Goal: Task Accomplishment & Management: Manage account settings

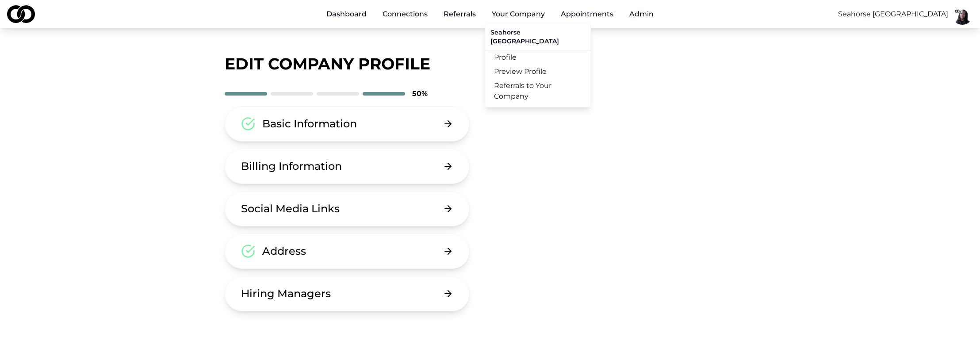
click at [523, 50] on link "Profile" at bounding box center [537, 57] width 105 height 14
click at [356, 289] on button "Hiring Managers" at bounding box center [347, 293] width 245 height 35
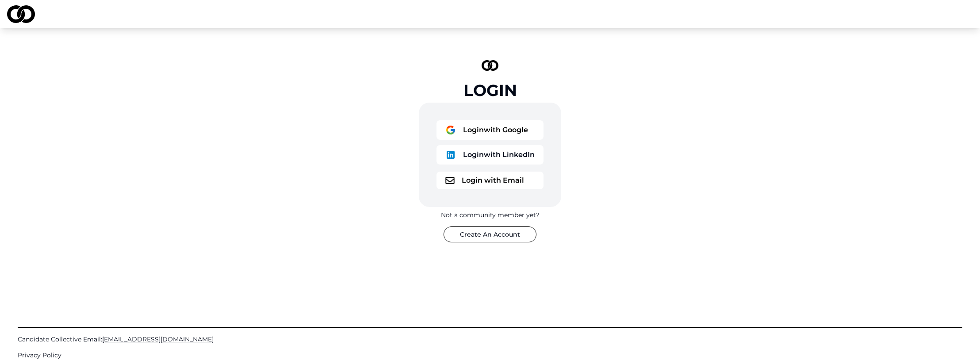
click at [504, 137] on button "Login with Google" at bounding box center [490, 129] width 107 height 19
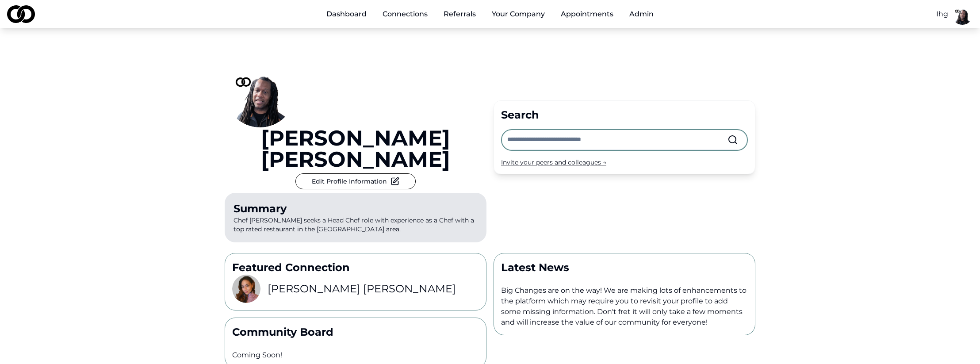
click at [941, 14] on html "Dashboard Connections Referrals Your Company Appointments Admin Ihg [PERSON_NAM…" at bounding box center [490, 182] width 980 height 364
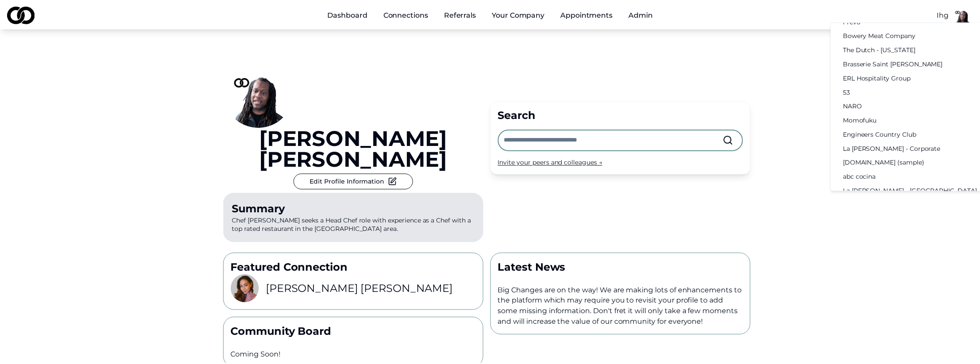
scroll to position [355, 0]
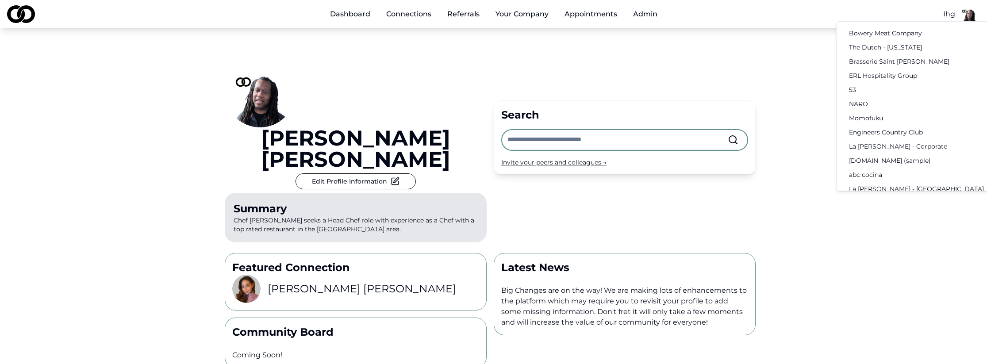
click at [896, 154] on div "[DOMAIN_NAME] (sample)" at bounding box center [929, 160] width 183 height 14
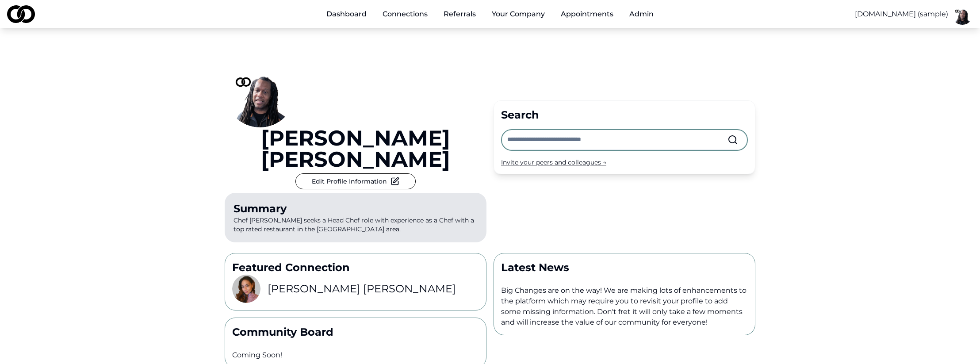
click at [838, 126] on div "[PERSON_NAME] Edit Profile Information Summary Chef [PERSON_NAME] seeks a Head …" at bounding box center [490, 255] width 980 height 454
click at [521, 46] on link "Profile" at bounding box center [537, 49] width 105 height 14
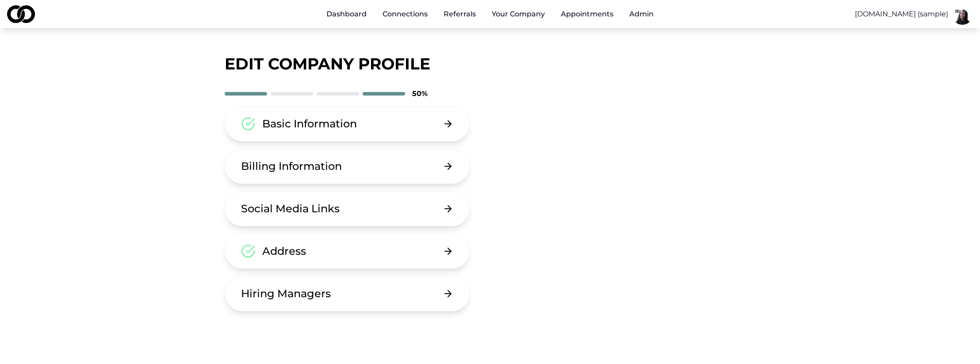
click at [348, 290] on button "Hiring Managers" at bounding box center [347, 293] width 245 height 35
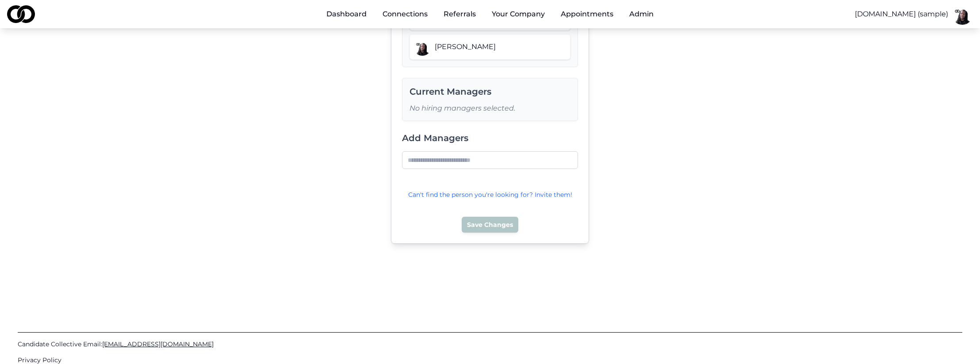
scroll to position [416, 0]
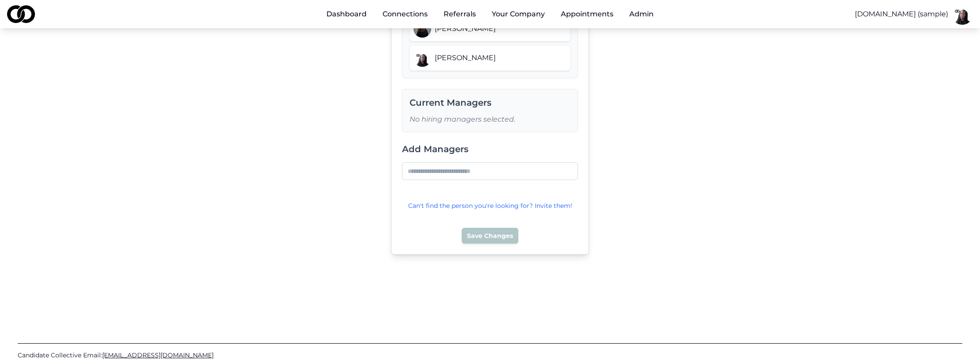
click at [500, 162] on input at bounding box center [490, 171] width 176 height 18
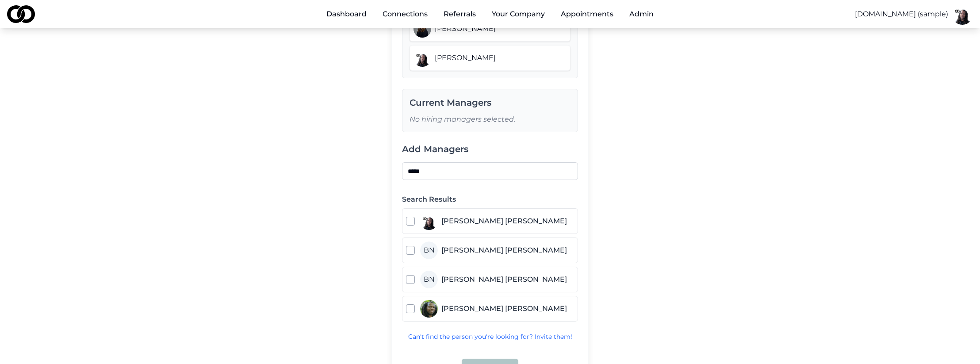
type input "*****"
click at [412, 304] on button "button" at bounding box center [410, 308] width 9 height 9
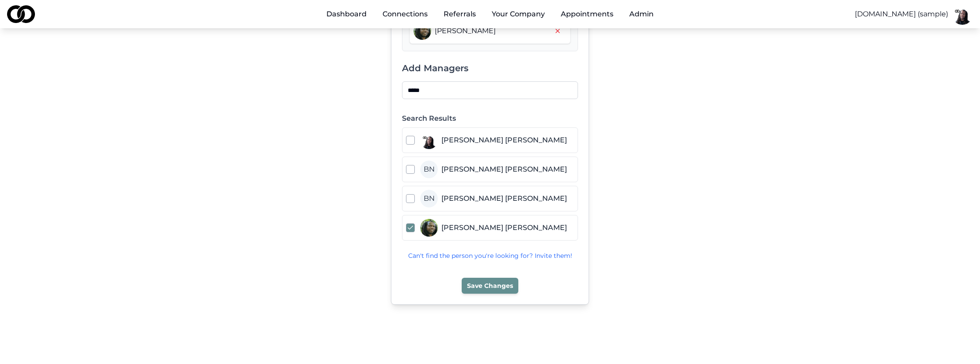
scroll to position [501, 0]
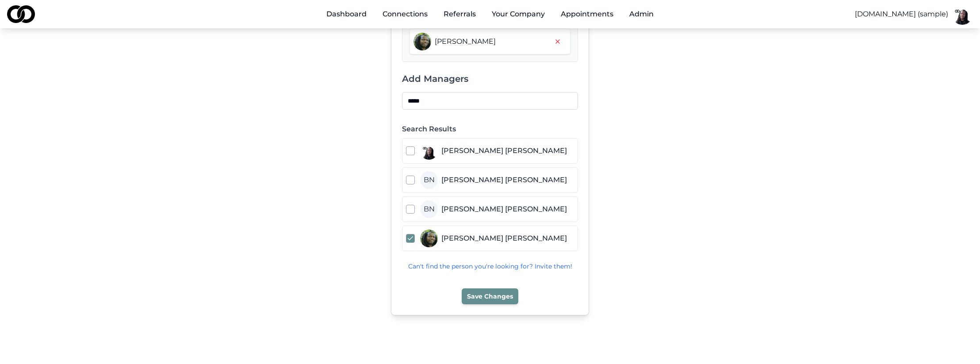
click at [413, 234] on button "button" at bounding box center [410, 238] width 9 height 9
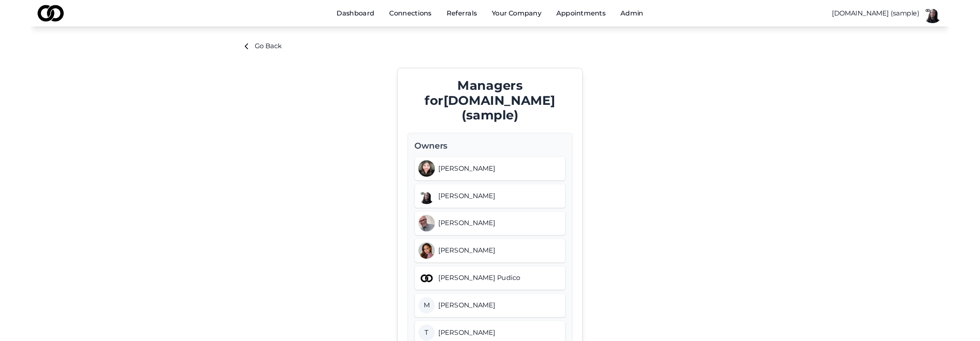
scroll to position [0, 0]
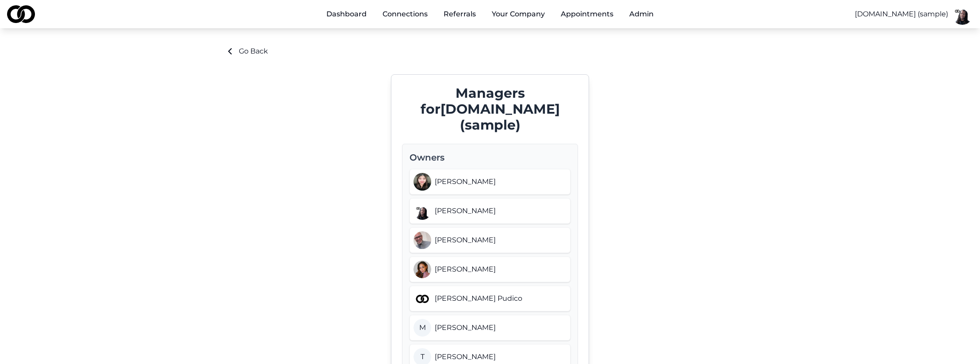
click at [242, 50] on button "Go Back" at bounding box center [246, 51] width 43 height 11
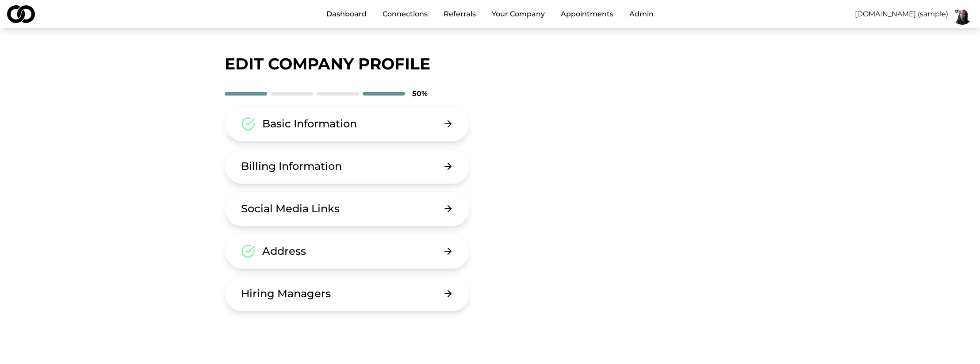
click at [701, 241] on div "Basic Information Billing Information Social Media Links Address Hiring Managers" at bounding box center [490, 208] width 531 height 205
click at [932, 13] on html "Dashboard Connections Referrals Your Company Appointments Admin [DOMAIN_NAME] (…" at bounding box center [490, 182] width 980 height 364
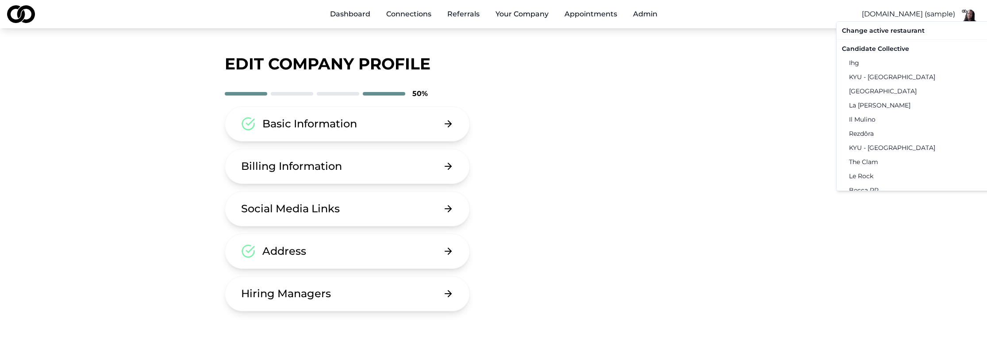
click at [884, 60] on div "Ihg" at bounding box center [929, 63] width 183 height 14
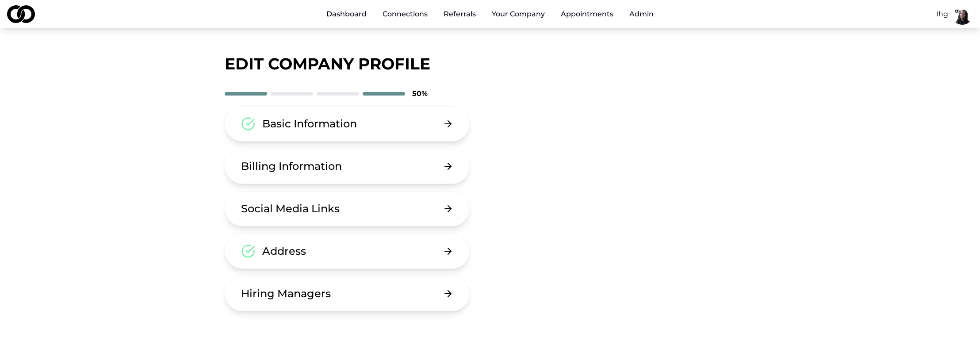
click at [694, 154] on div "Basic Information Billing Information Social Media Links Address Hiring Managers" at bounding box center [490, 208] width 531 height 205
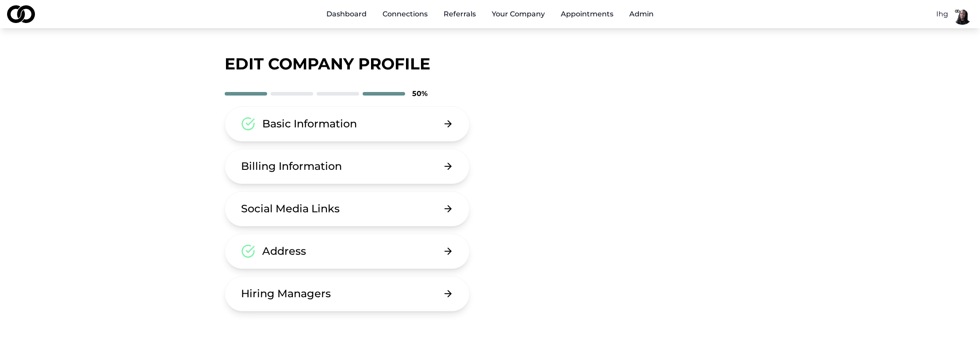
click at [328, 21] on link "Dashboard" at bounding box center [346, 14] width 54 height 18
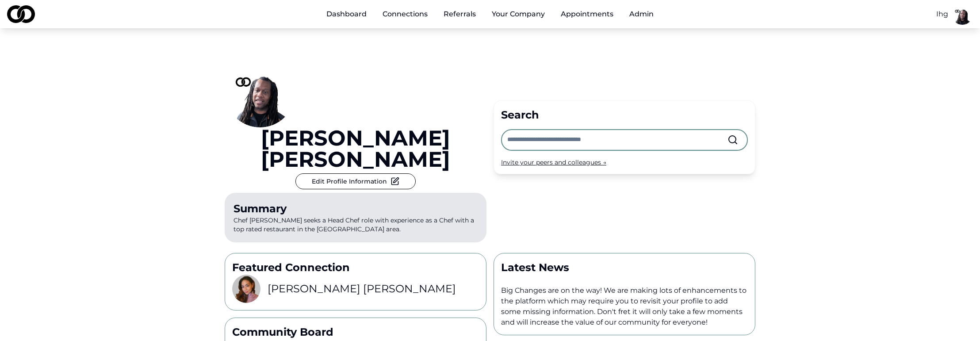
scroll to position [225, 0]
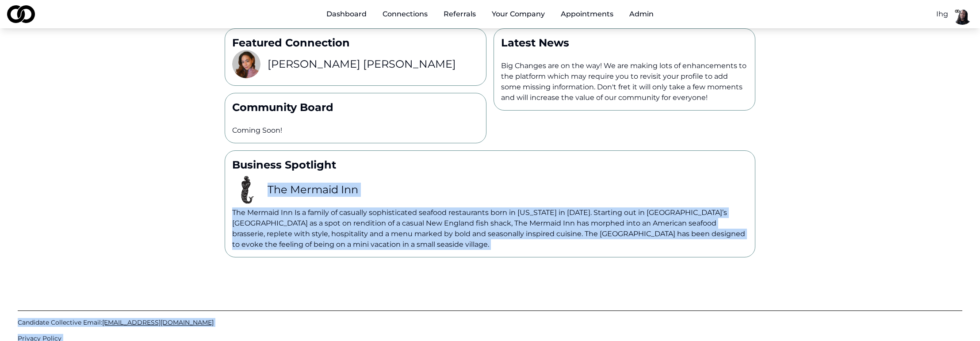
drag, startPoint x: 466, startPoint y: 339, endPoint x: 456, endPoint y: 406, distance: 68.1
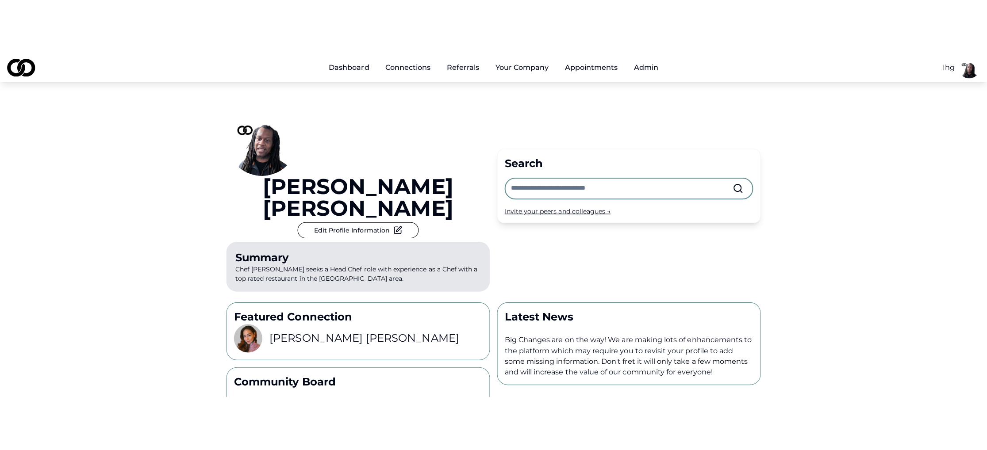
scroll to position [0, 0]
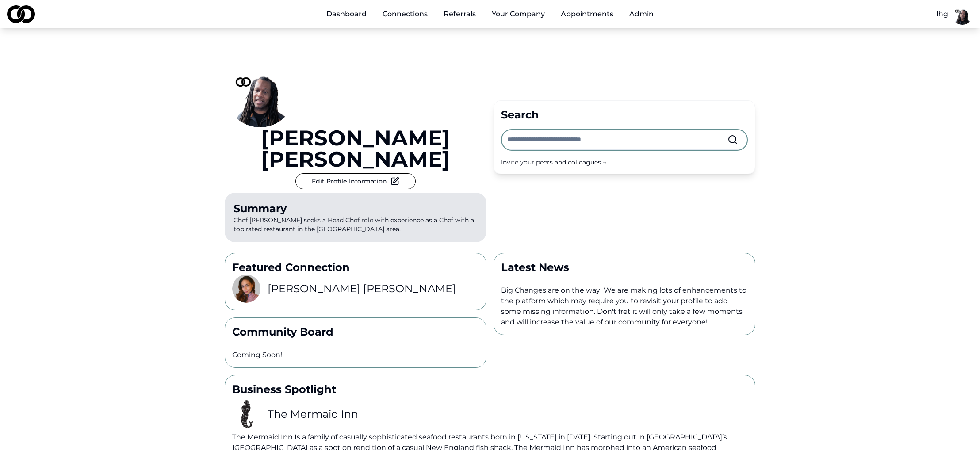
click at [787, 176] on div "[PERSON_NAME] Edit Profile Information Summary Chef [PERSON_NAME] seeks a Head …" at bounding box center [490, 255] width 980 height 454
click at [647, 16] on button "Admin" at bounding box center [641, 14] width 38 height 18
click at [665, 70] on link "Create Placeholder Companies" at bounding box center [675, 67] width 105 height 25
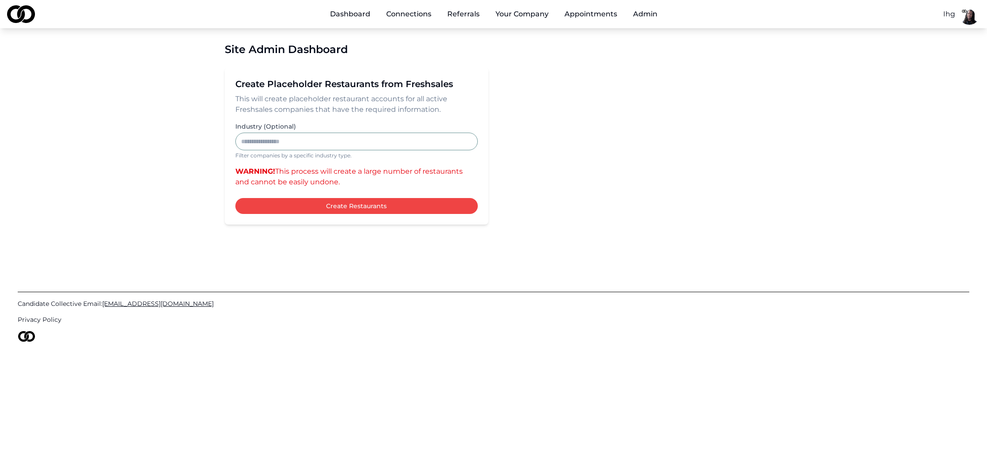
click at [261, 141] on input "Industry (Optional)" at bounding box center [356, 142] width 242 height 18
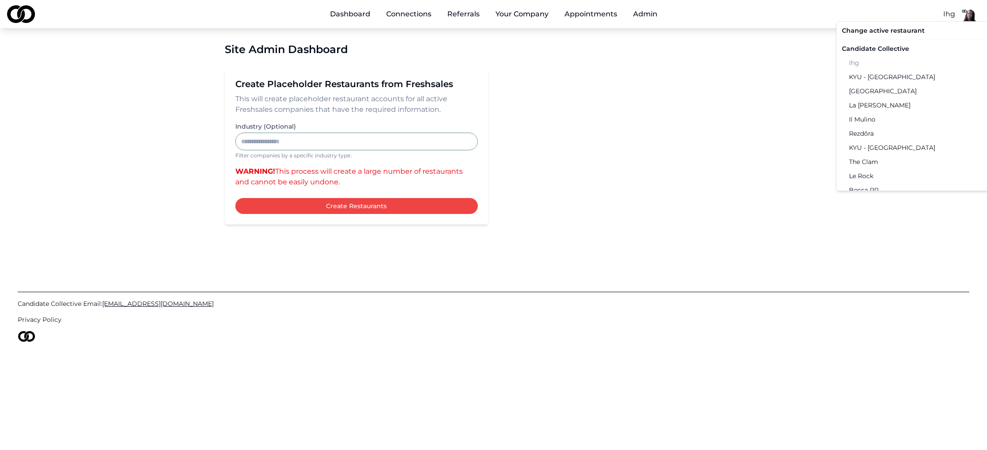
click at [948, 17] on html "Dashboard Connections Referrals Your Company Appointments Admin Ihg Site Admin …" at bounding box center [493, 225] width 987 height 450
click at [876, 78] on div "KYU - [GEOGRAPHIC_DATA]" at bounding box center [929, 77] width 183 height 14
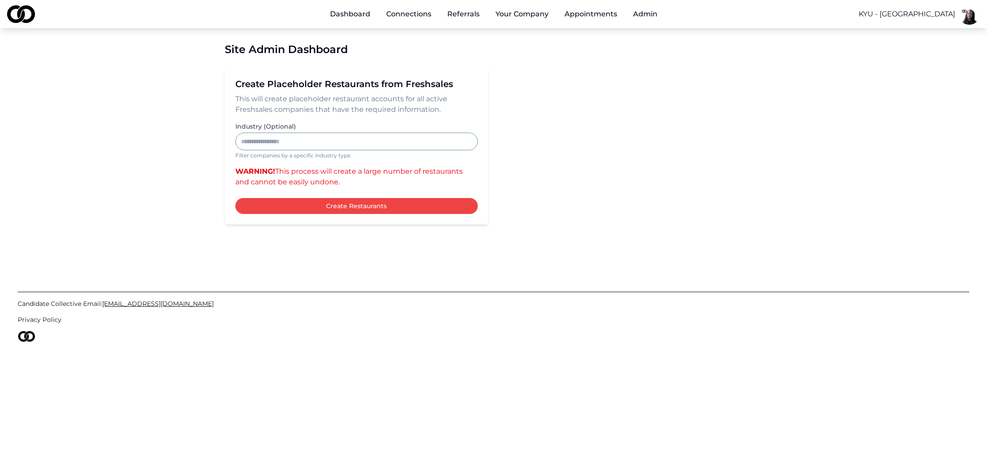
click at [942, 16] on html "Dashboard Connections Referrals Your Company Appointments Admin KYU - [GEOGRAPH…" at bounding box center [493, 225] width 987 height 450
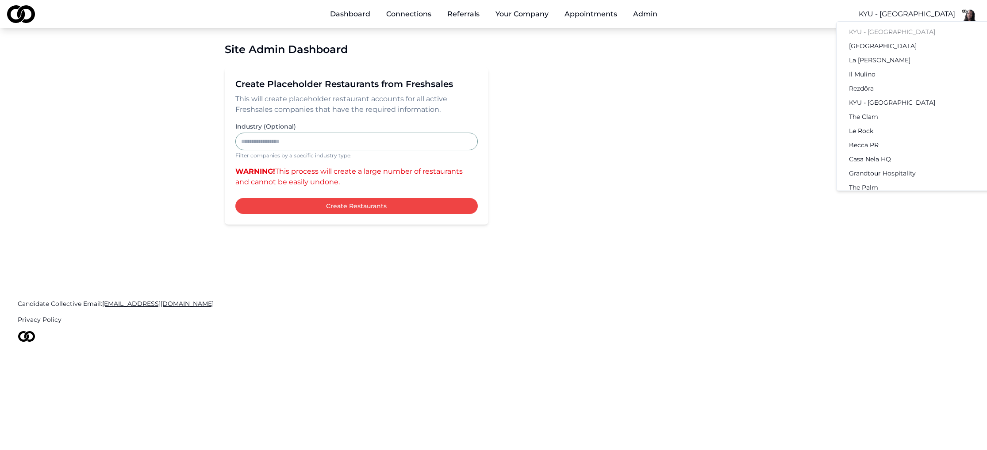
scroll to position [53, 0]
click at [881, 105] on div "The Clam" at bounding box center [929, 109] width 183 height 14
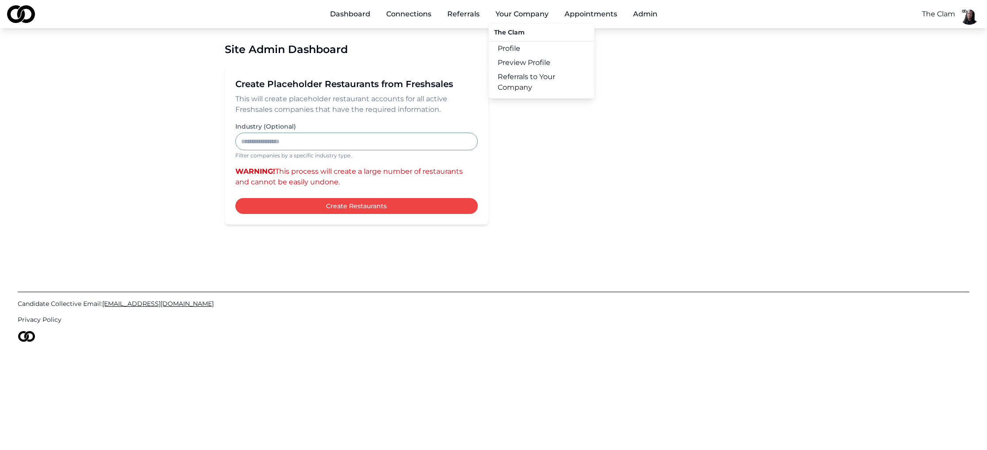
click at [516, 61] on link "Preview Profile" at bounding box center [541, 63] width 105 height 14
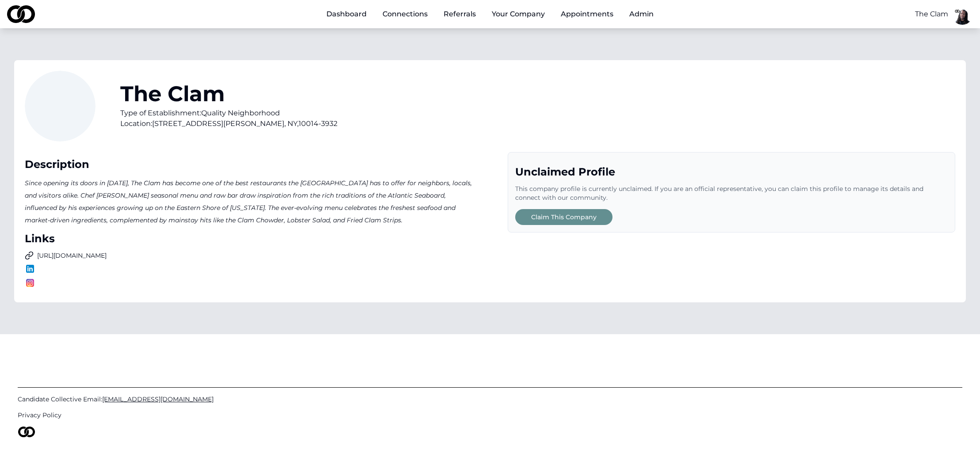
click at [643, 92] on div "The Clam Type of Establishment: Quality Neighborhood Location: [STREET_ADDRESS]…" at bounding box center [490, 111] width 931 height 81
click at [932, 18] on html "Dashboard Connections Referrals Your Company Appointments Admin The Clam The Cl…" at bounding box center [490, 225] width 980 height 450
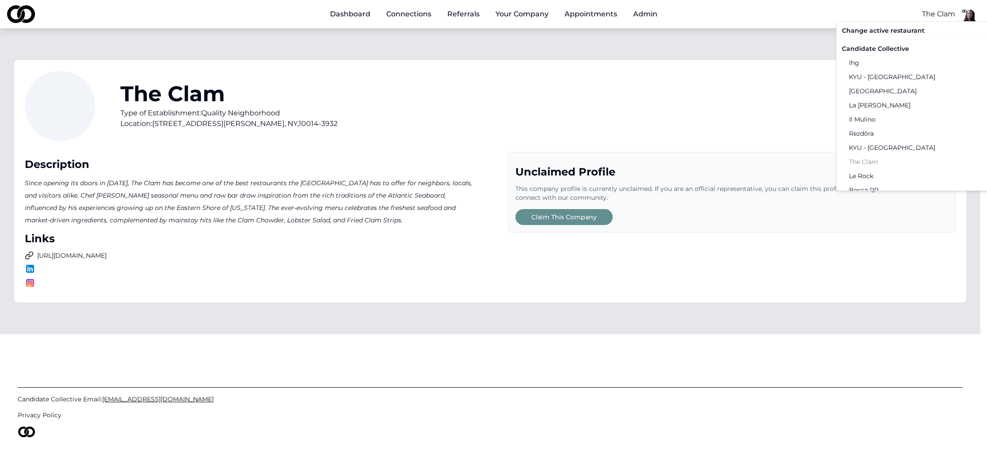
click at [871, 46] on div "Candidate Collective" at bounding box center [929, 49] width 183 height 14
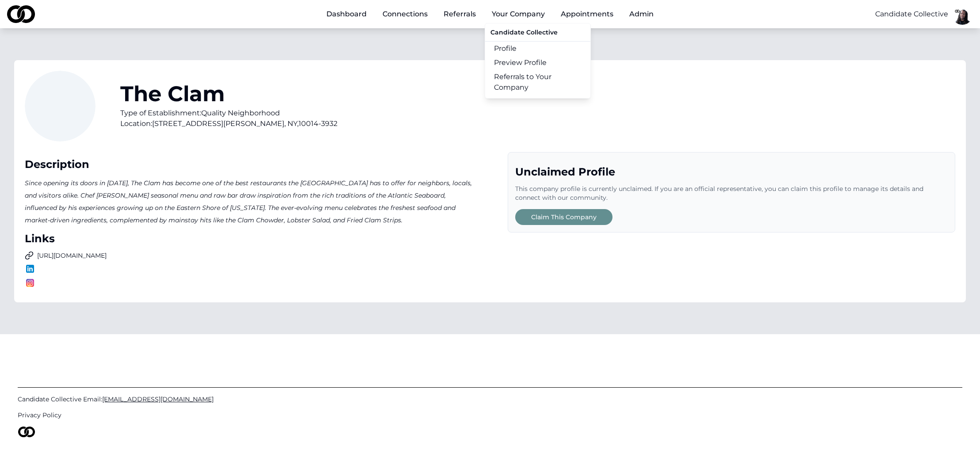
click at [508, 14] on button "Your Company" at bounding box center [518, 14] width 67 height 18
click at [508, 15] on button "Your Company" at bounding box center [518, 14] width 67 height 18
click at [514, 46] on link "Profile" at bounding box center [537, 49] width 105 height 14
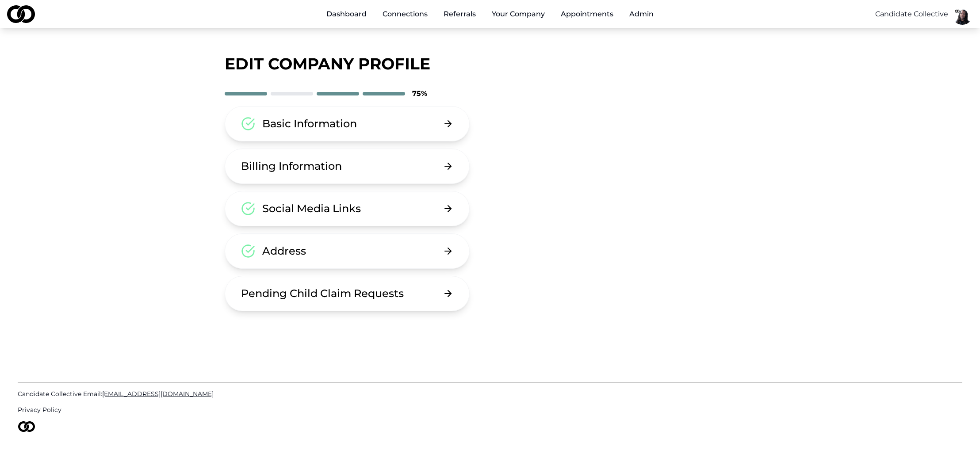
click at [371, 301] on button "Pending Child Claim Requests" at bounding box center [347, 293] width 245 height 35
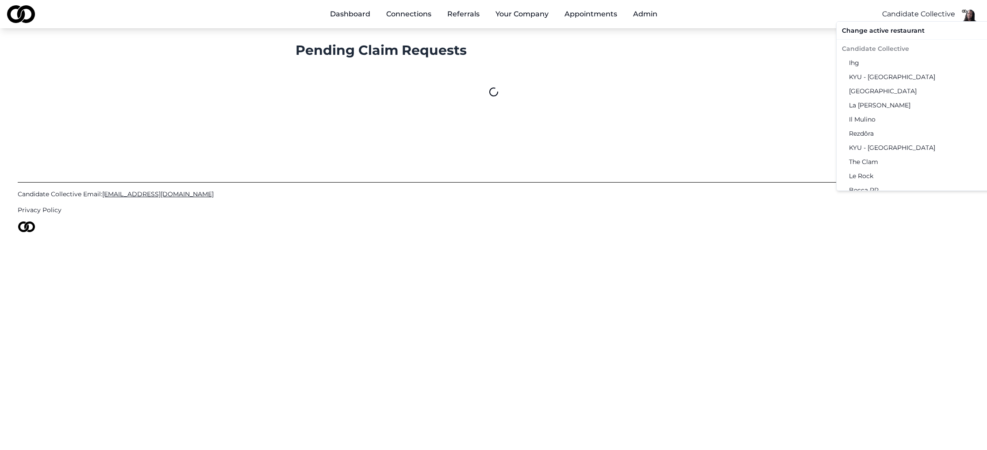
click at [919, 15] on html "Dashboard Connections Referrals Your Company Appointments Admin Candidate Colle…" at bounding box center [493, 225] width 987 height 450
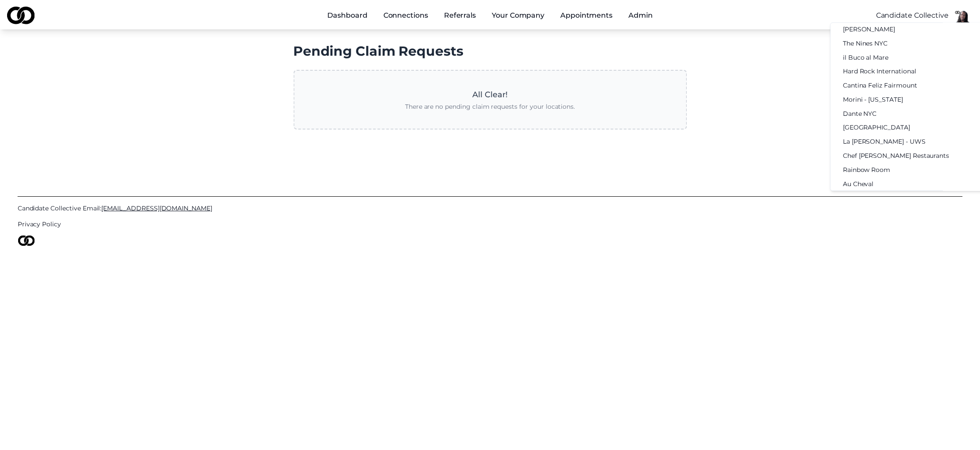
scroll to position [1126, 0]
click at [664, 264] on html "Dashboard Connections Referrals Your Company Appointments Admin Candidate Colle…" at bounding box center [493, 225] width 987 height 450
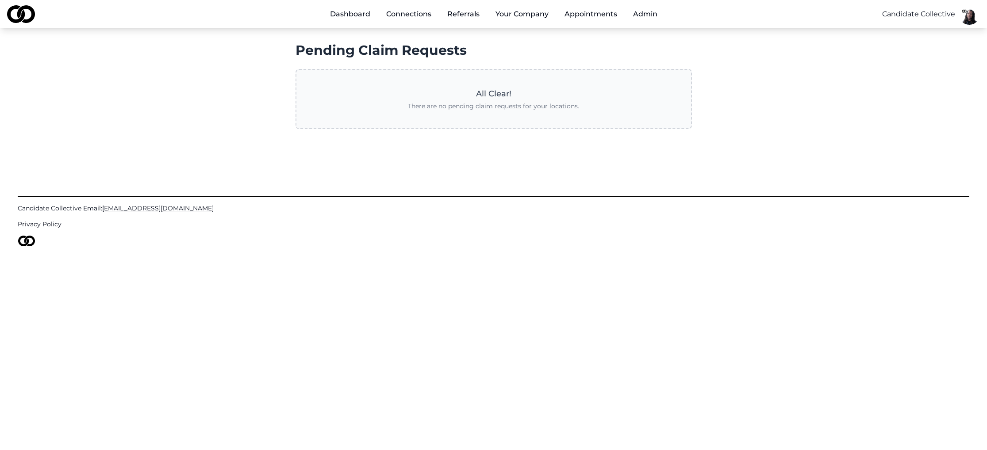
click at [650, 168] on div "Candidate Collective Email: [EMAIL_ADDRESS][DOMAIN_NAME] Privacy Policy" at bounding box center [493, 216] width 951 height 146
click at [511, 48] on link "Profile" at bounding box center [541, 49] width 105 height 14
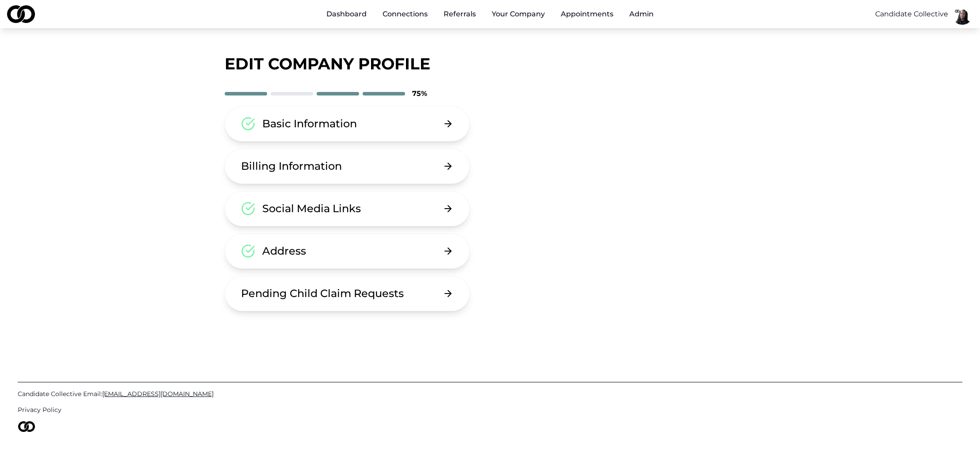
click at [398, 118] on button "Basic Information" at bounding box center [347, 123] width 245 height 35
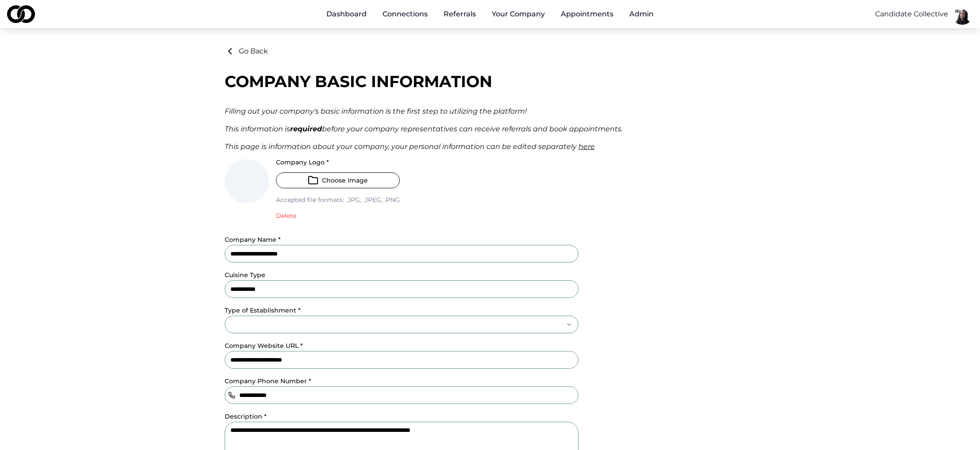
click at [318, 287] on input "**********" at bounding box center [402, 289] width 354 height 18
click at [287, 322] on html "**********" at bounding box center [493, 225] width 987 height 450
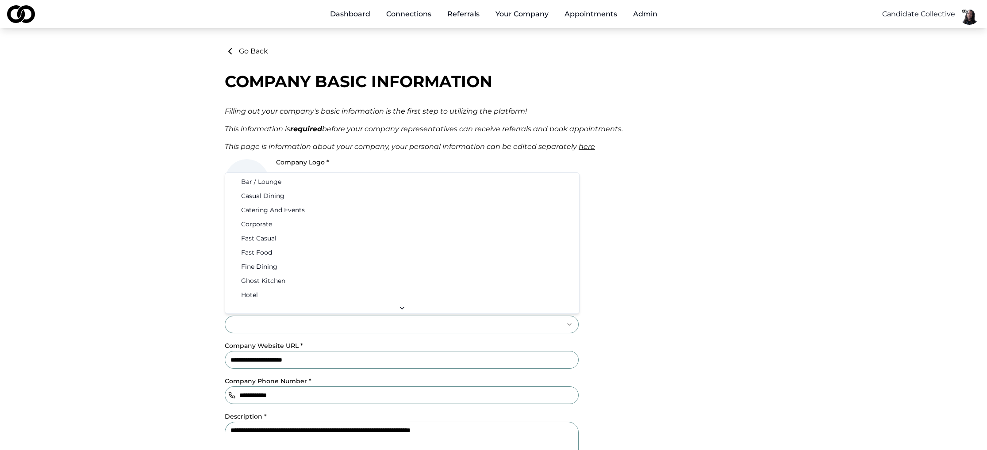
select select "**********"
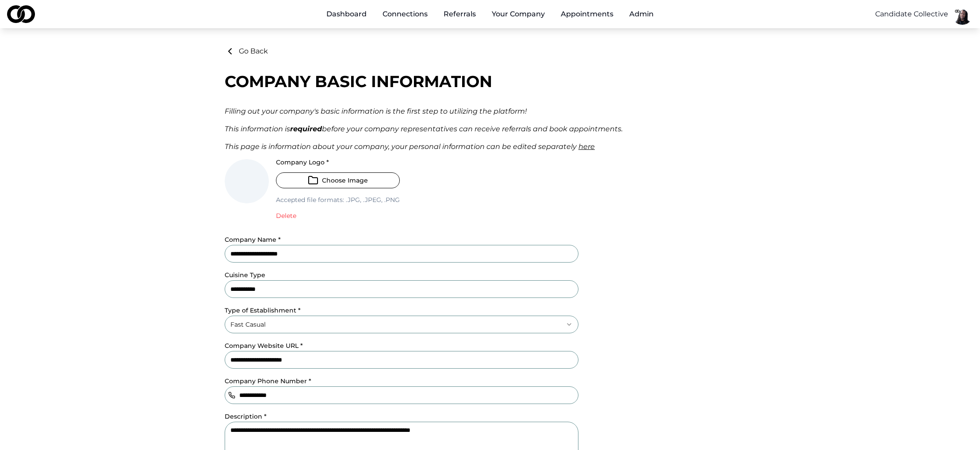
click at [605, 230] on div "**********" at bounding box center [490, 281] width 531 height 470
click at [344, 293] on input "**********" at bounding box center [402, 289] width 354 height 18
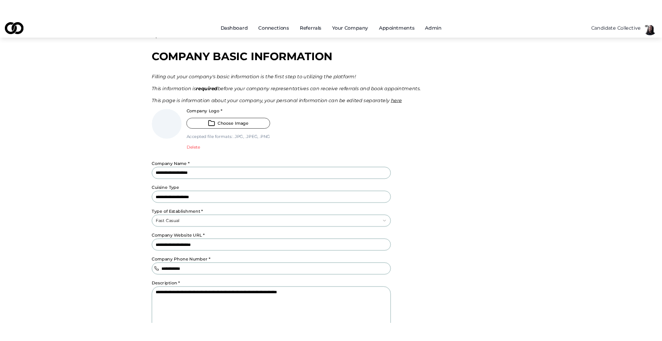
scroll to position [26, 0]
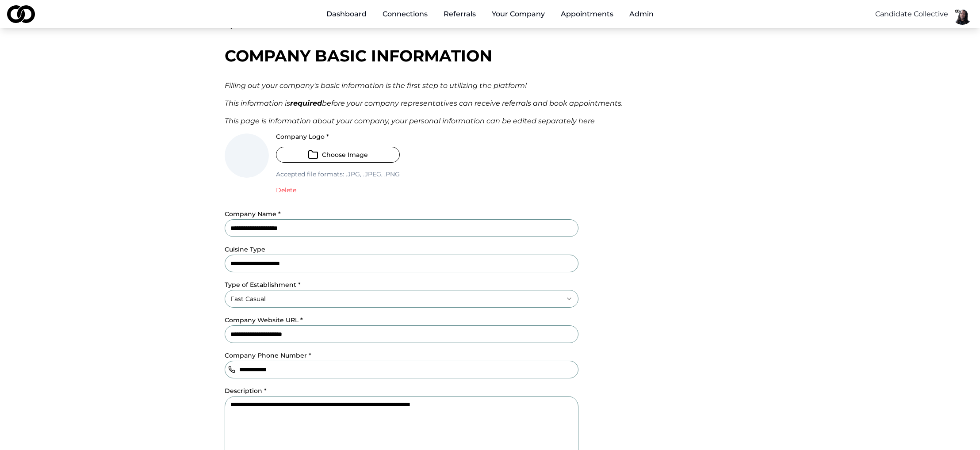
drag, startPoint x: 266, startPoint y: 264, endPoint x: 322, endPoint y: 268, distance: 56.7
click at [322, 268] on input "**********" at bounding box center [402, 264] width 354 height 18
type input "**********"
click at [614, 266] on div "**********" at bounding box center [490, 255] width 531 height 470
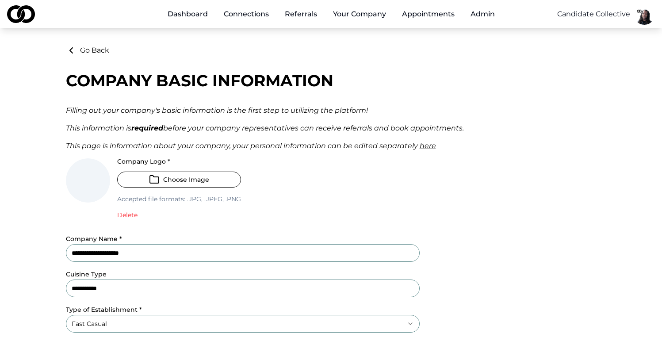
scroll to position [0, 0]
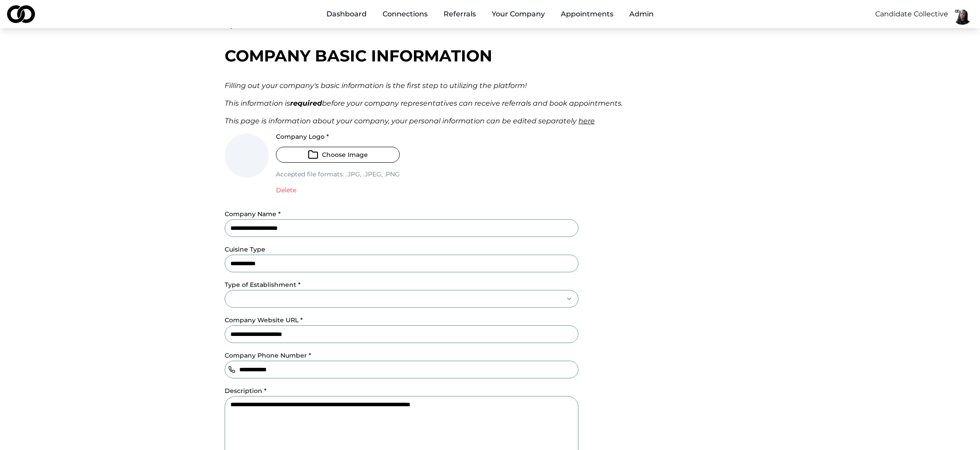
scroll to position [26, 0]
click at [282, 265] on input "**********" at bounding box center [402, 264] width 354 height 18
type input "**********"
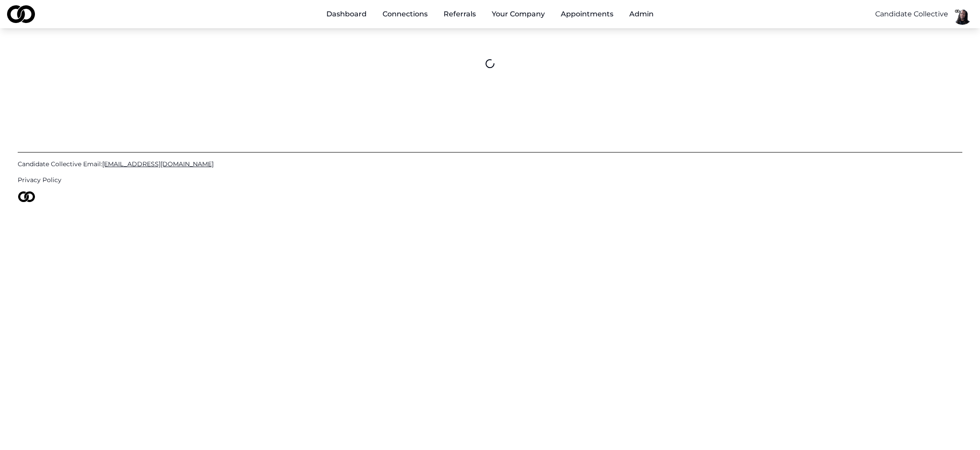
scroll to position [0, 0]
